Goal: Information Seeking & Learning: Learn about a topic

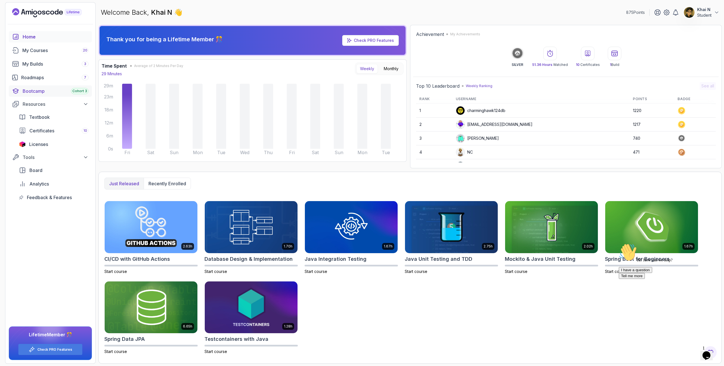
click at [49, 92] on div "Bootcamp Cohort 3" at bounding box center [56, 91] width 66 height 7
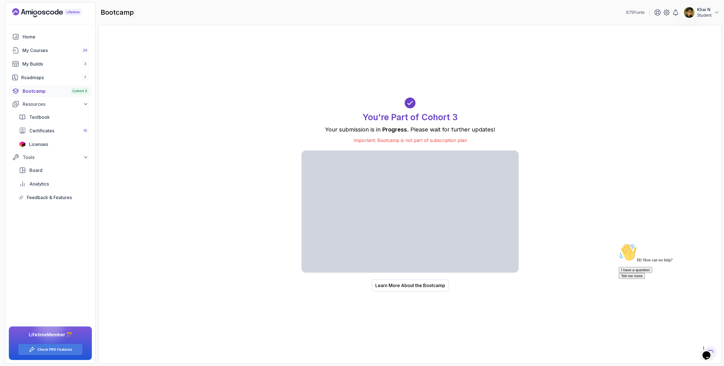
click at [58, 71] on div "Home My Courses 20 My Builds 3 Roadmaps 7 Bootcamp Cohort 3 Resources Textbook …" at bounding box center [50, 117] width 83 height 172
click at [58, 76] on div "Roadmaps 7" at bounding box center [54, 77] width 67 height 7
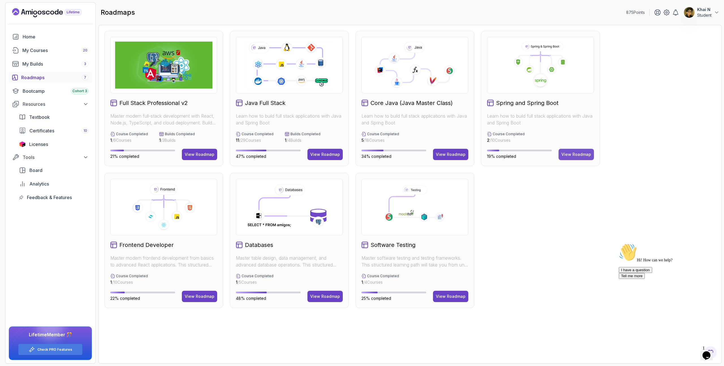
click at [569, 152] on div "View Roadmap" at bounding box center [576, 154] width 30 height 6
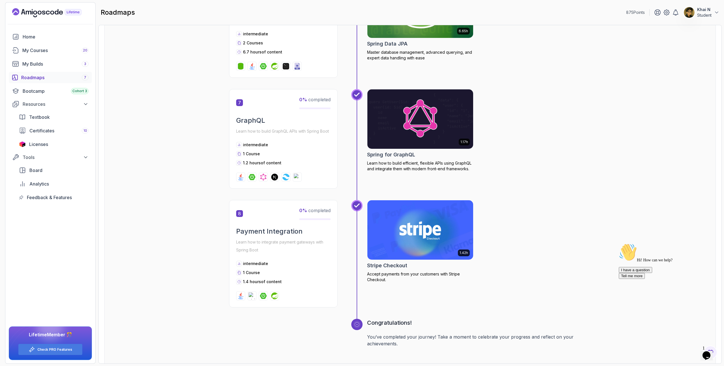
scroll to position [815, 0]
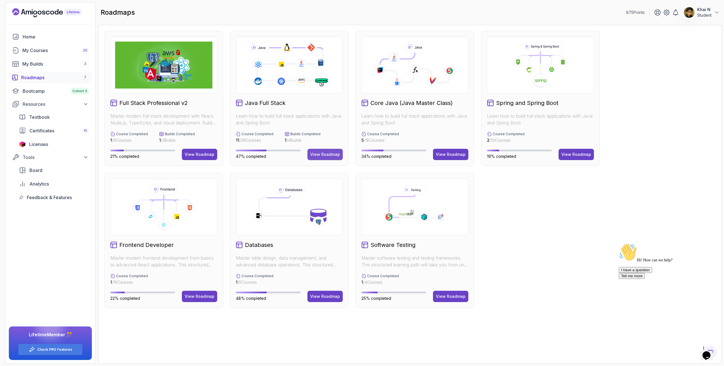
click at [334, 150] on button "View Roadmap" at bounding box center [324, 154] width 35 height 11
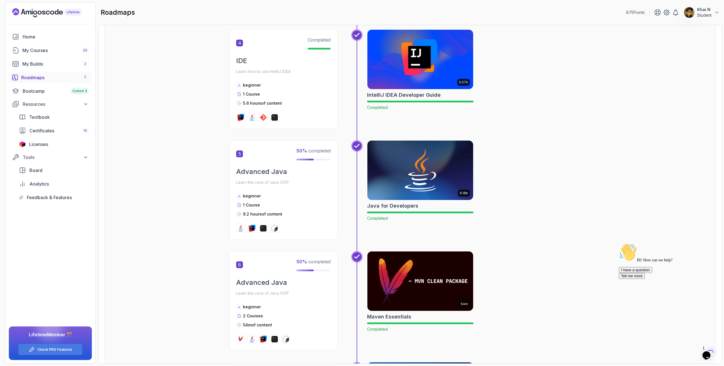
scroll to position [515, 0]
